Goal: Check status: Check status

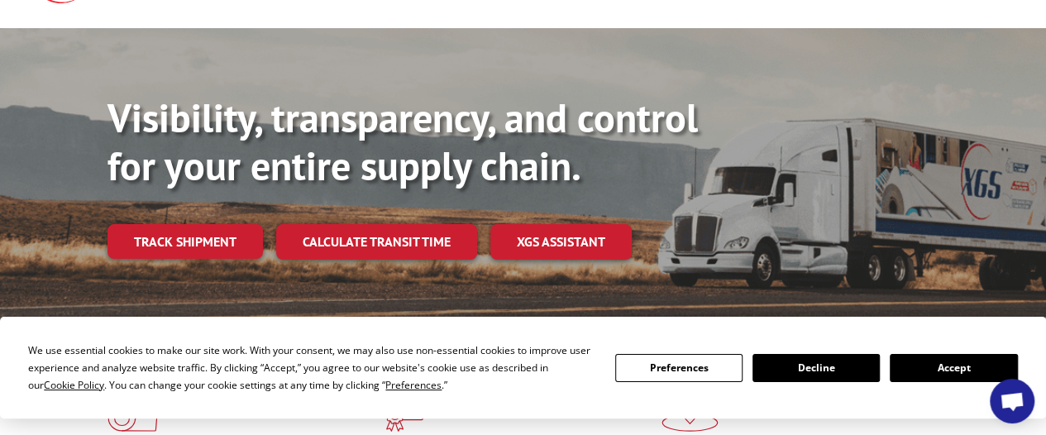
scroll to position [165, 0]
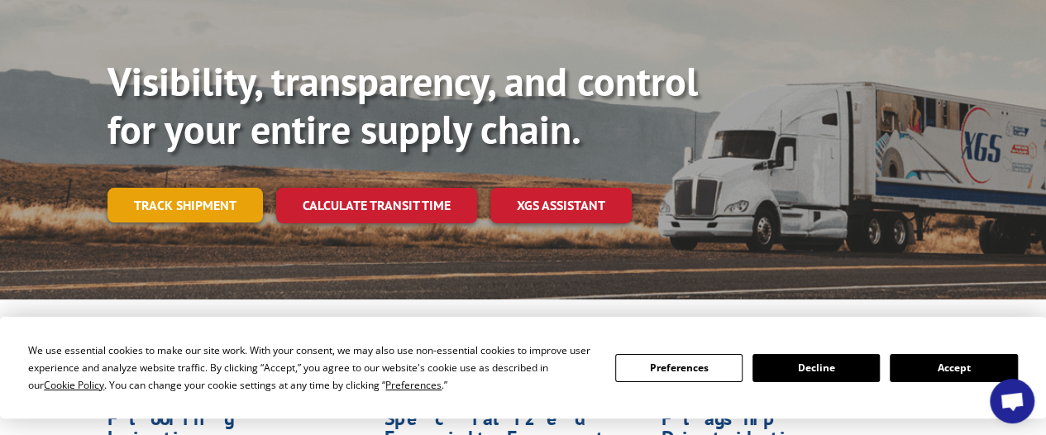
click at [237, 188] on link "Track shipment" at bounding box center [185, 205] width 155 height 35
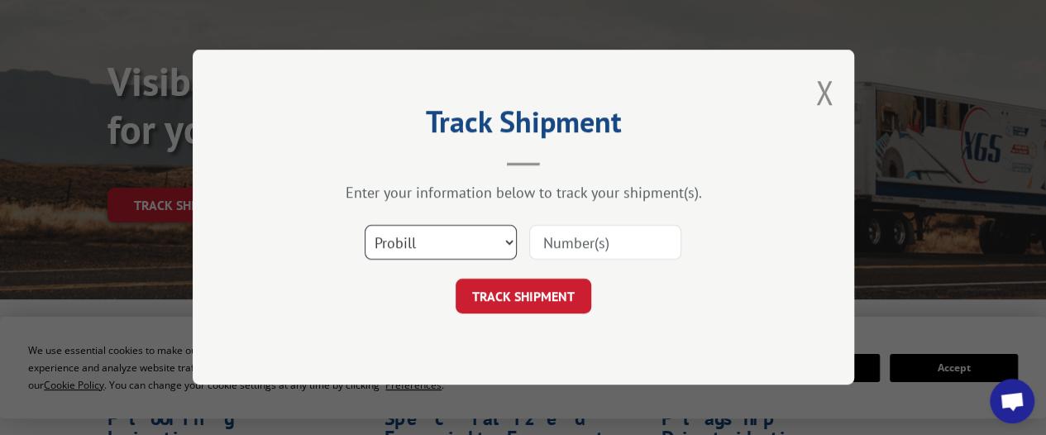
click at [484, 247] on select "Select category... Probill BOL PO" at bounding box center [441, 243] width 152 height 35
select select "bol"
click at [365, 226] on select "Select category... Probill BOL PO" at bounding box center [441, 243] width 152 height 35
click at [594, 247] on input at bounding box center [605, 243] width 152 height 35
paste input "7053459"
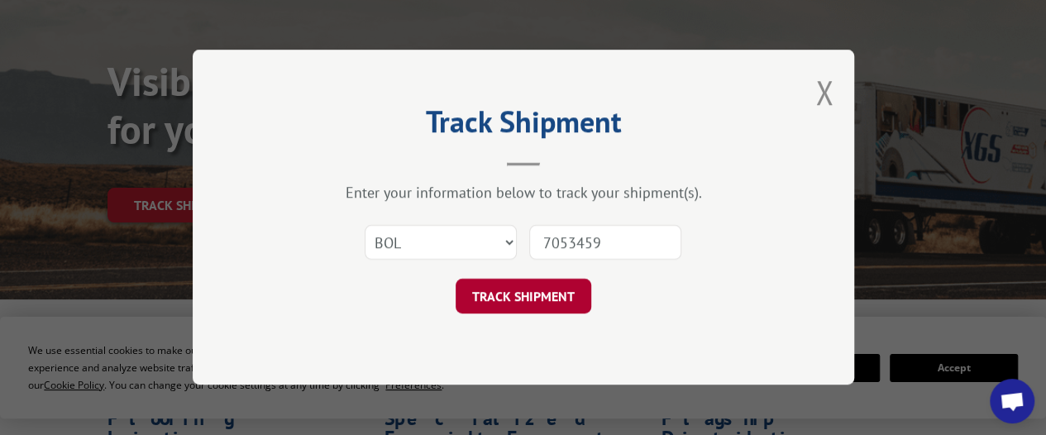
type input "7053459"
click at [536, 285] on button "TRACK SHIPMENT" at bounding box center [524, 297] width 136 height 35
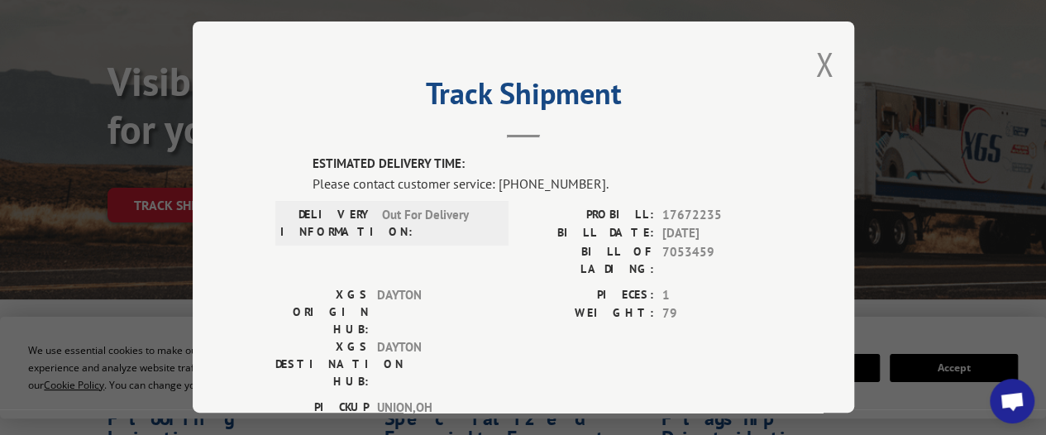
click at [834, 36] on div "Track Shipment ESTIMATED DELIVERY TIME: Please contact customer service: [PHONE…" at bounding box center [524, 217] width 662 height 391
click at [815, 46] on button "Close modal" at bounding box center [824, 64] width 18 height 44
